Goal: Transaction & Acquisition: Purchase product/service

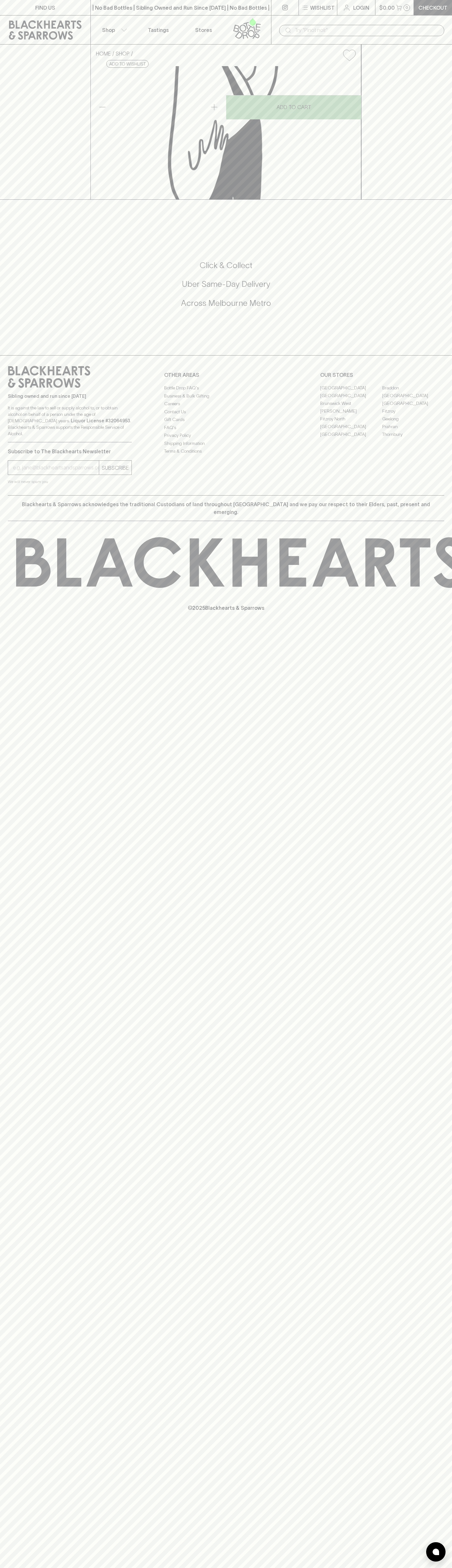
click at [323, 10] on p "Wishlist" at bounding box center [322, 7] width 24 height 8
click at [450, 1567] on html "FIND US | No Bad Bottles | Sibling Owned and Run Since 2006 | No Bad Bottles | …" at bounding box center [226, 784] width 452 height 1568
click at [13, 1083] on div at bounding box center [226, 784] width 452 height 1568
